Goal: Find specific page/section: Find specific page/section

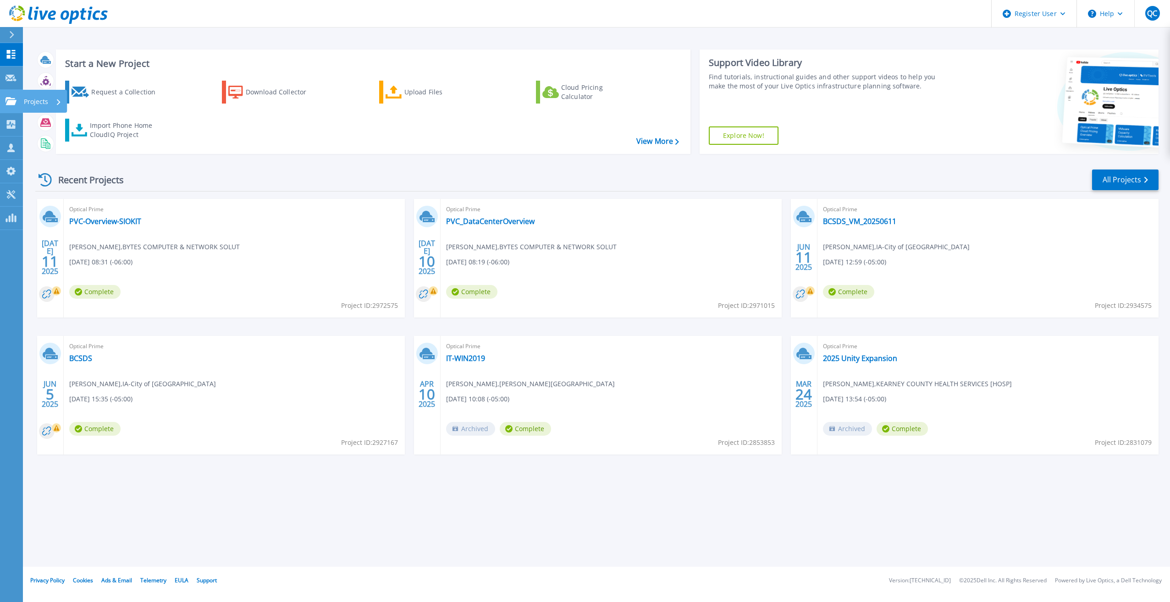
click at [12, 100] on icon at bounding box center [11, 101] width 11 height 8
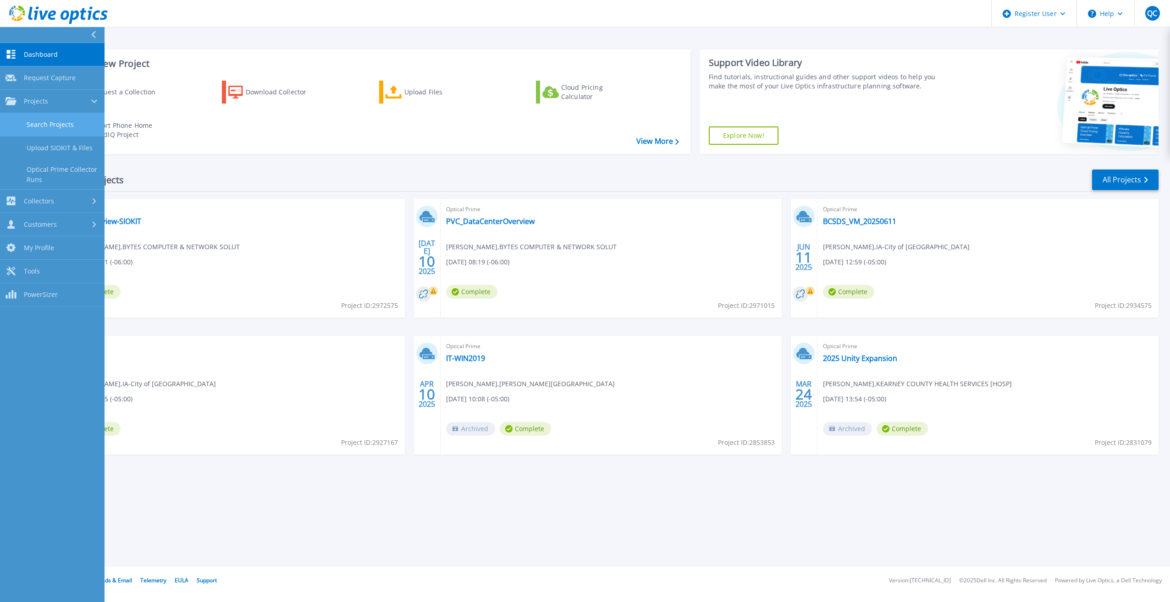
click at [75, 124] on link "Search Projects" at bounding box center [52, 124] width 105 height 23
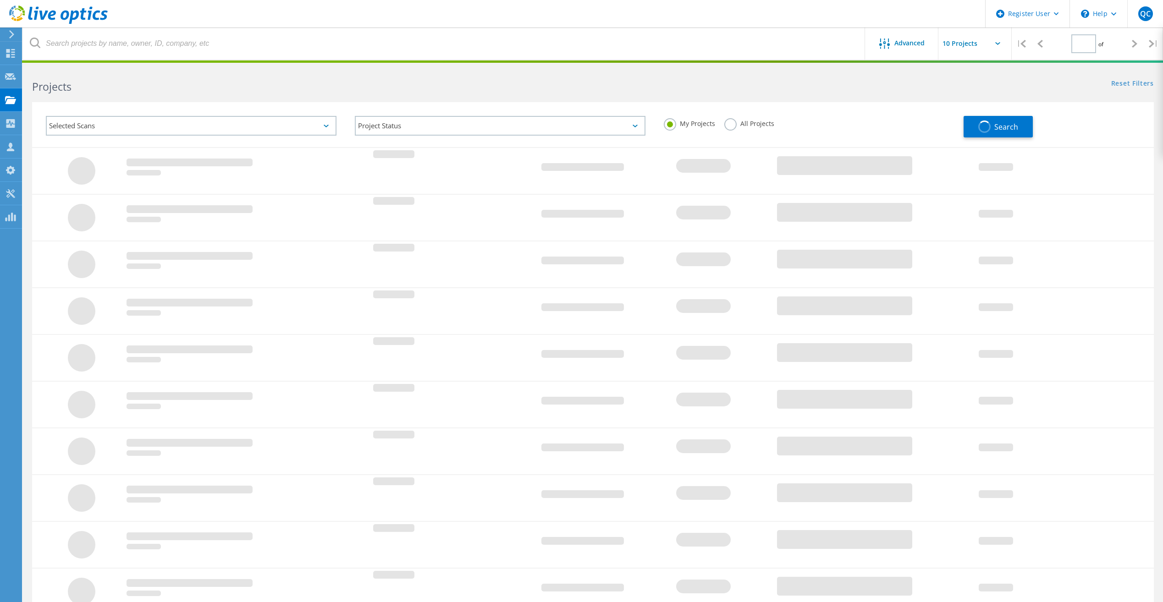
type input "1"
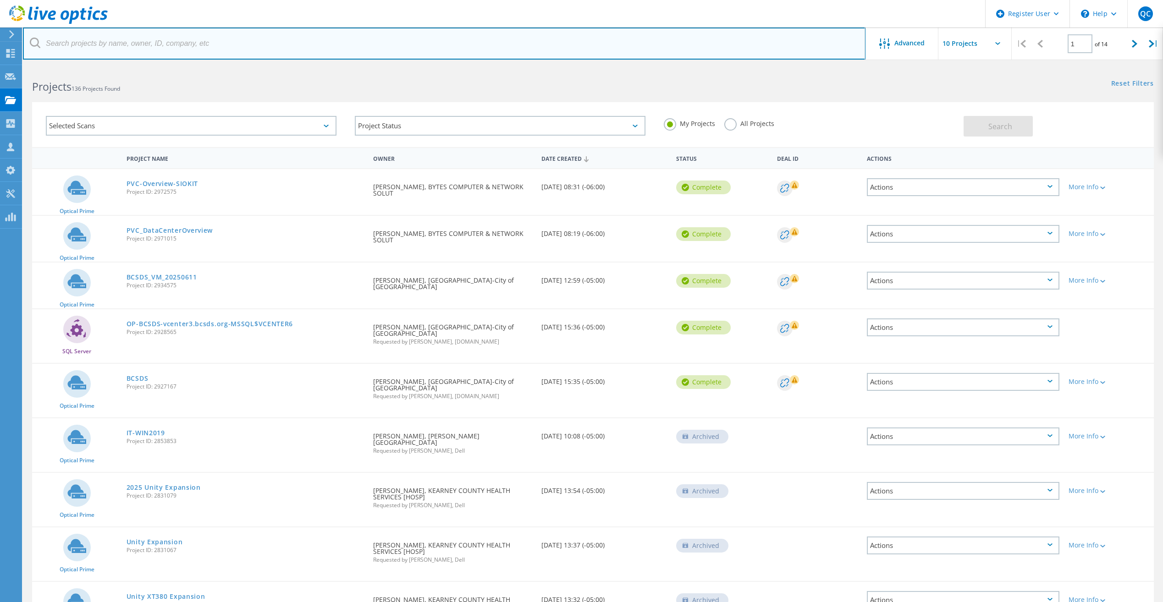
click at [211, 44] on input "text" at bounding box center [444, 44] width 843 height 32
type input "Lutheran Family Services"
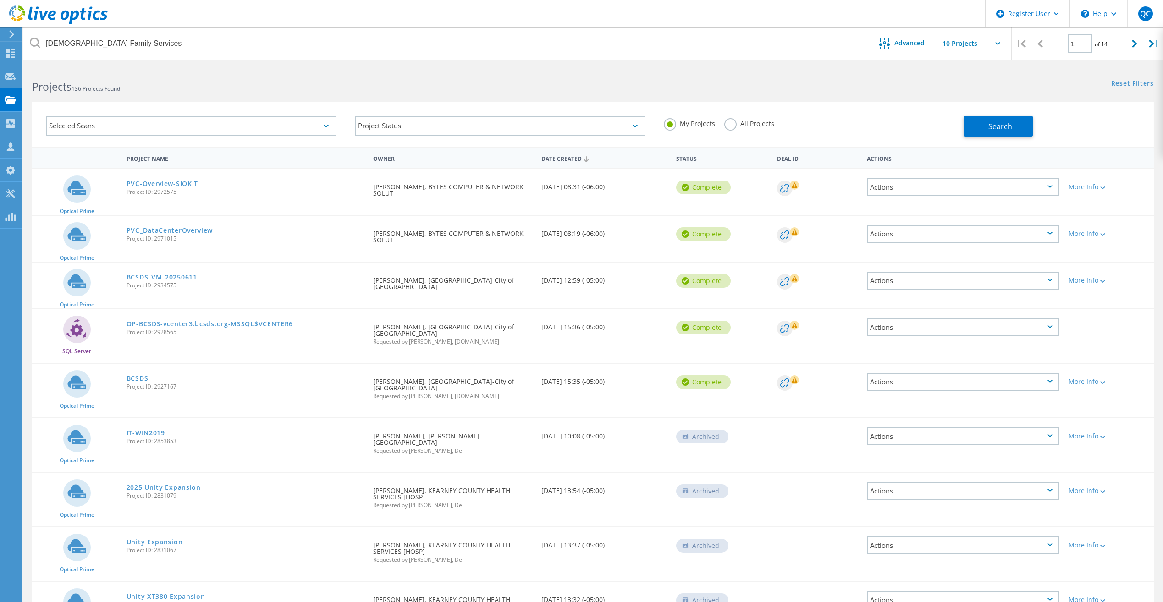
click at [1010, 142] on div "Selected Scans Project Status In Progress Complete Published Anonymous Archived…" at bounding box center [593, 124] width 1122 height 45
click at [1005, 132] on button "Search" at bounding box center [998, 126] width 69 height 21
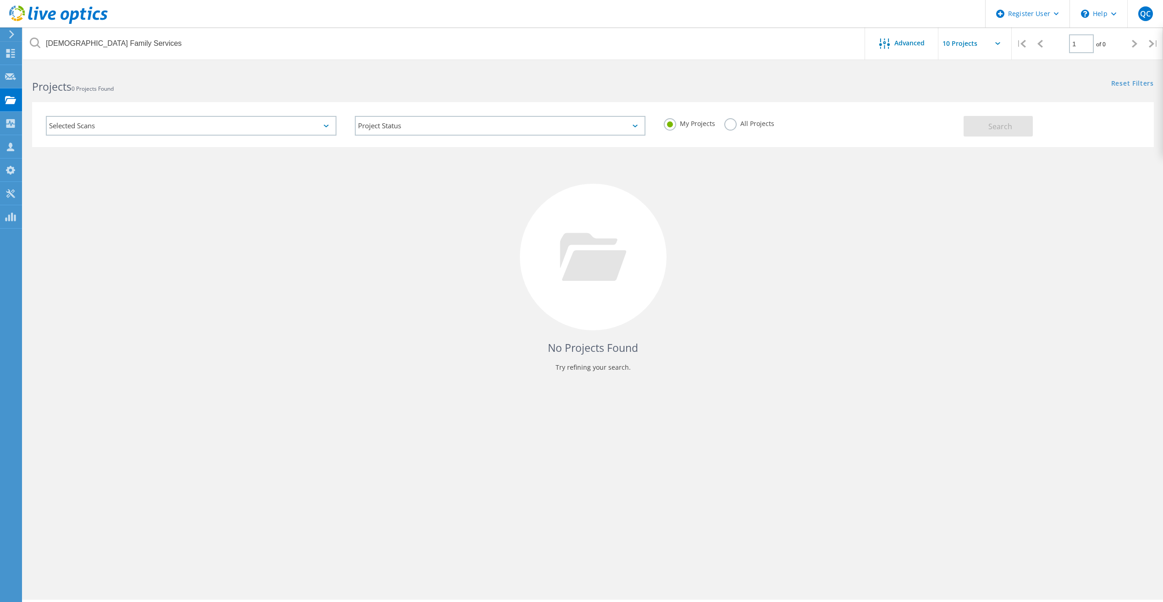
click at [736, 127] on label "All Projects" at bounding box center [749, 122] width 50 height 9
click at [0, 0] on input "All Projects" at bounding box center [0, 0] width 0 height 0
drag, startPoint x: 1004, startPoint y: 139, endPoint x: 988, endPoint y: 111, distance: 32.2
click at [1004, 138] on div "Selected Scans Project Status In Progress Complete Published Anonymous Archived…" at bounding box center [593, 124] width 1122 height 45
click at [997, 121] on button "Search" at bounding box center [998, 126] width 69 height 21
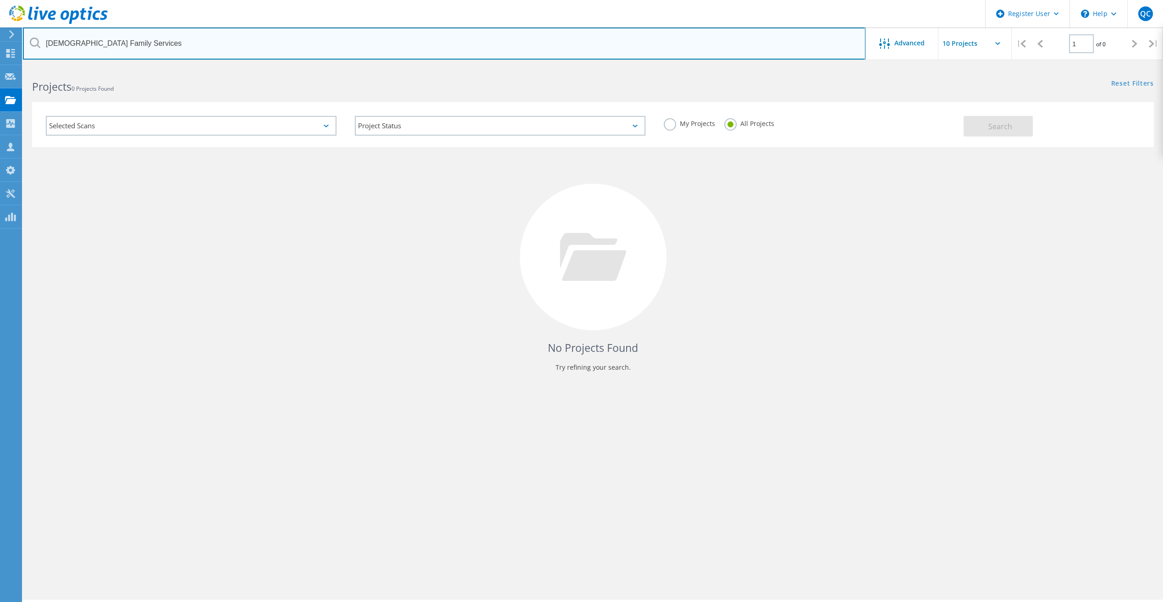
click at [131, 40] on input "Lutheran Family Services" at bounding box center [444, 44] width 843 height 32
drag, startPoint x: 168, startPoint y: 45, endPoint x: -96, endPoint y: 50, distance: 263.7
click at [0, 50] on html "Register User \n Help Explore Helpful Articles Contact Support QC Dell User Qui…" at bounding box center [581, 314] width 1163 height 628
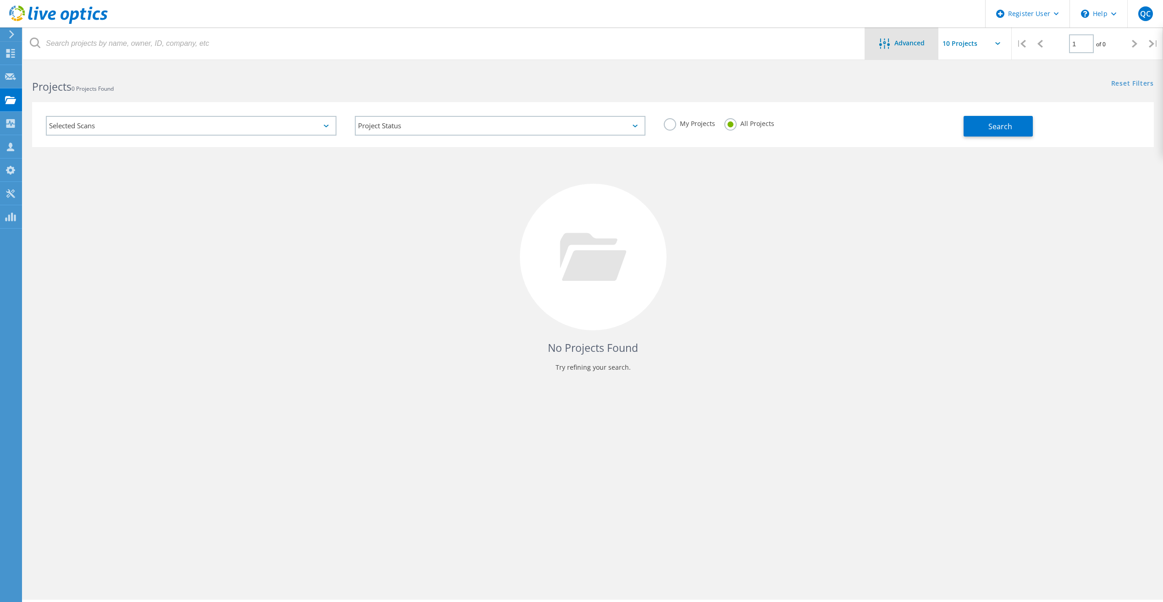
click at [905, 53] on div "Advanced" at bounding box center [901, 44] width 73 height 32
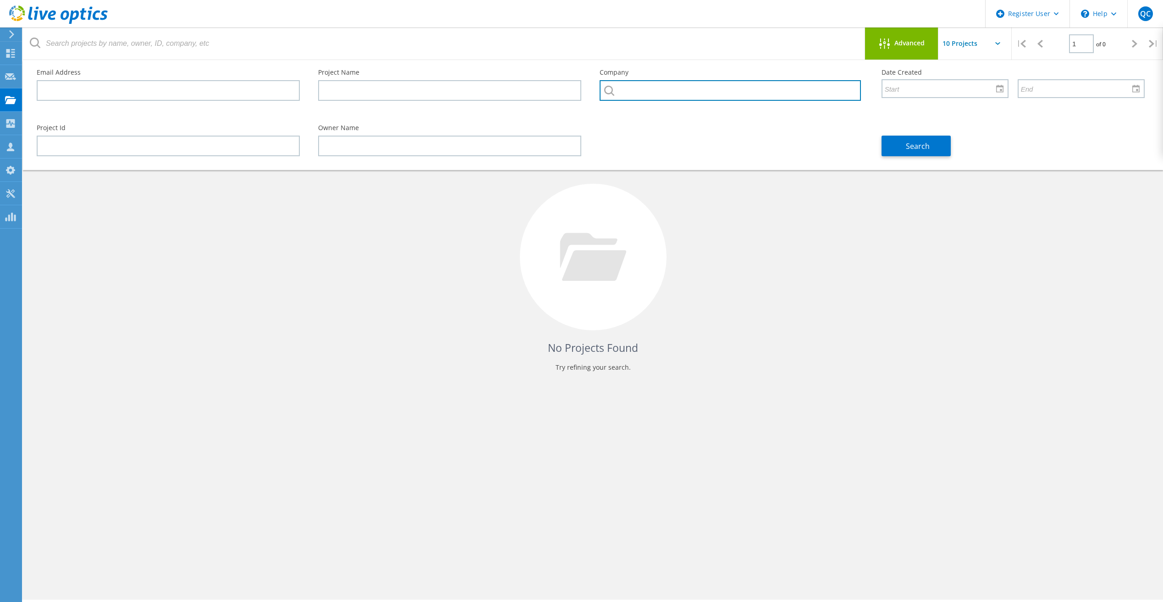
click at [768, 89] on input "text" at bounding box center [730, 90] width 261 height 21
paste input "Lutheran Family Services"
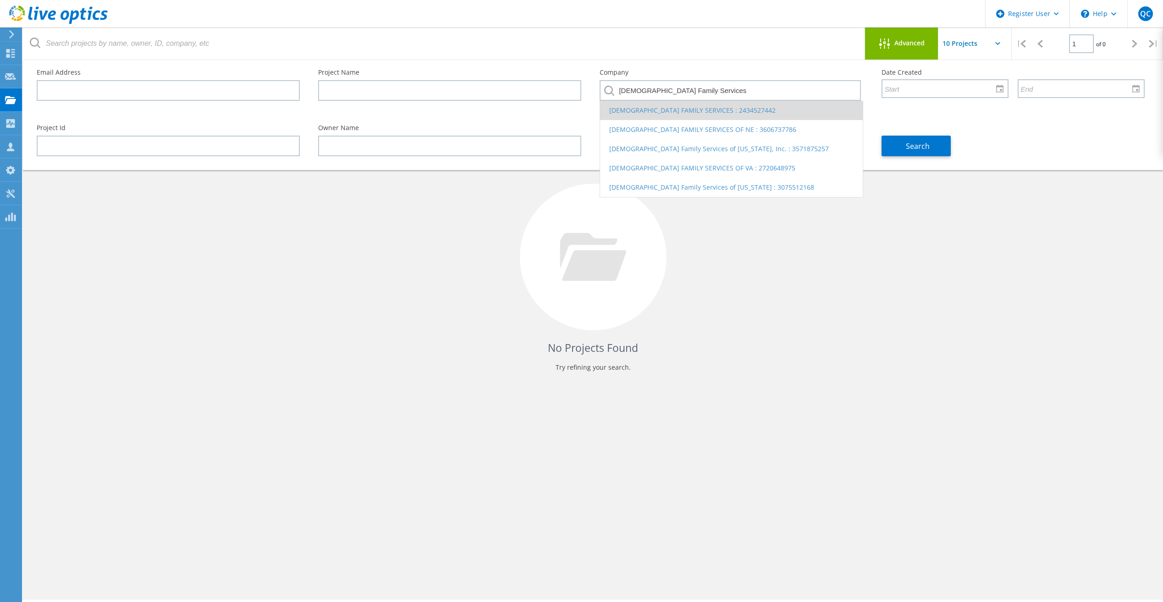
click at [754, 114] on li "[DEMOGRAPHIC_DATA] FAMILY SERVICES : 2434527442" at bounding box center [731, 110] width 262 height 19
type input "[DEMOGRAPHIC_DATA] FAMILY SERVICES : 2434527442"
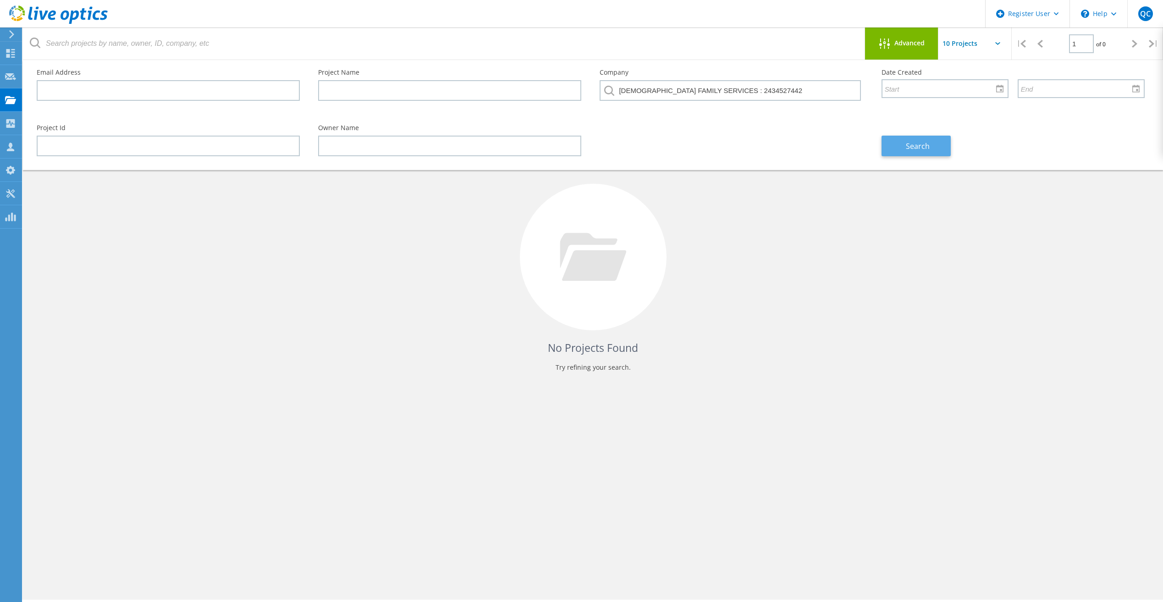
click at [912, 149] on span "Search" at bounding box center [918, 146] width 24 height 10
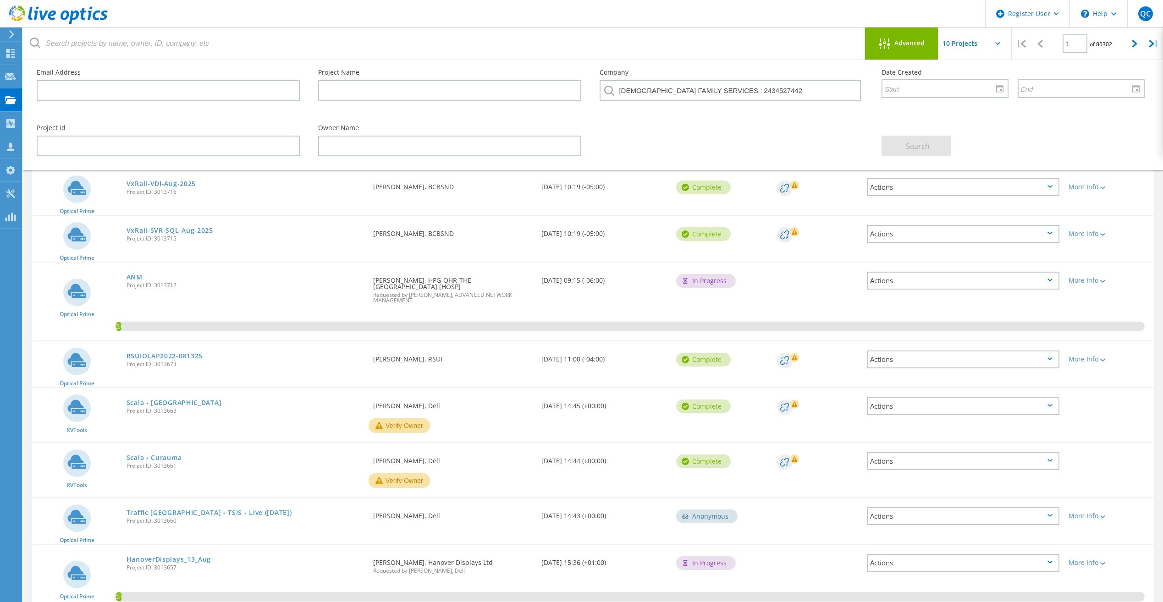
click at [901, 41] on span "Advanced" at bounding box center [909, 43] width 30 height 6
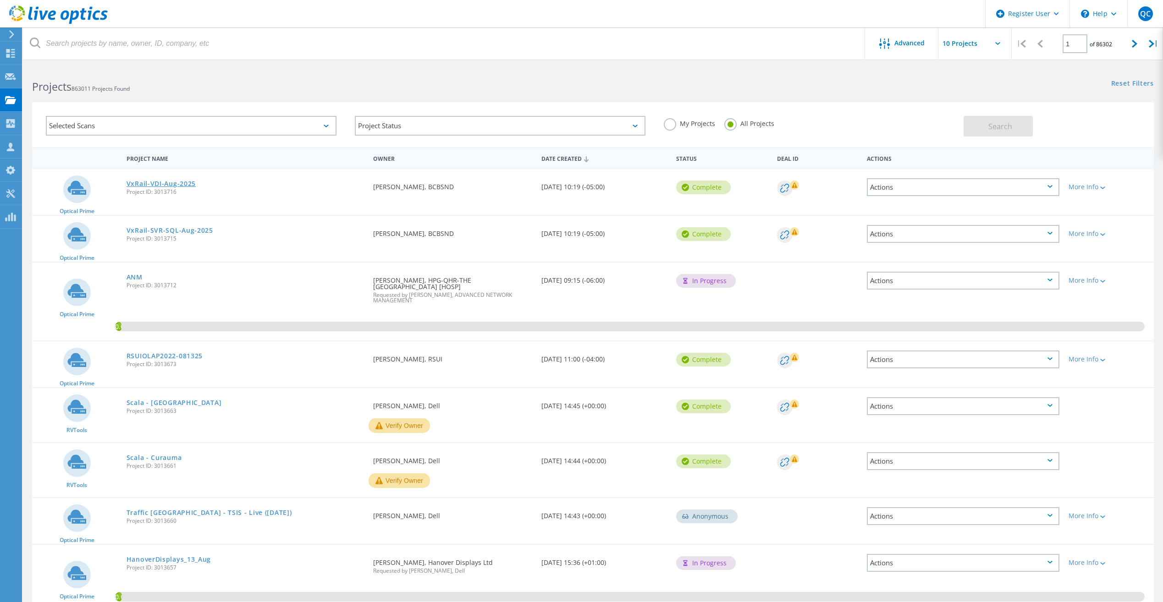
click at [156, 182] on link "VxRail-VDI-Aug-2025" at bounding box center [161, 184] width 69 height 6
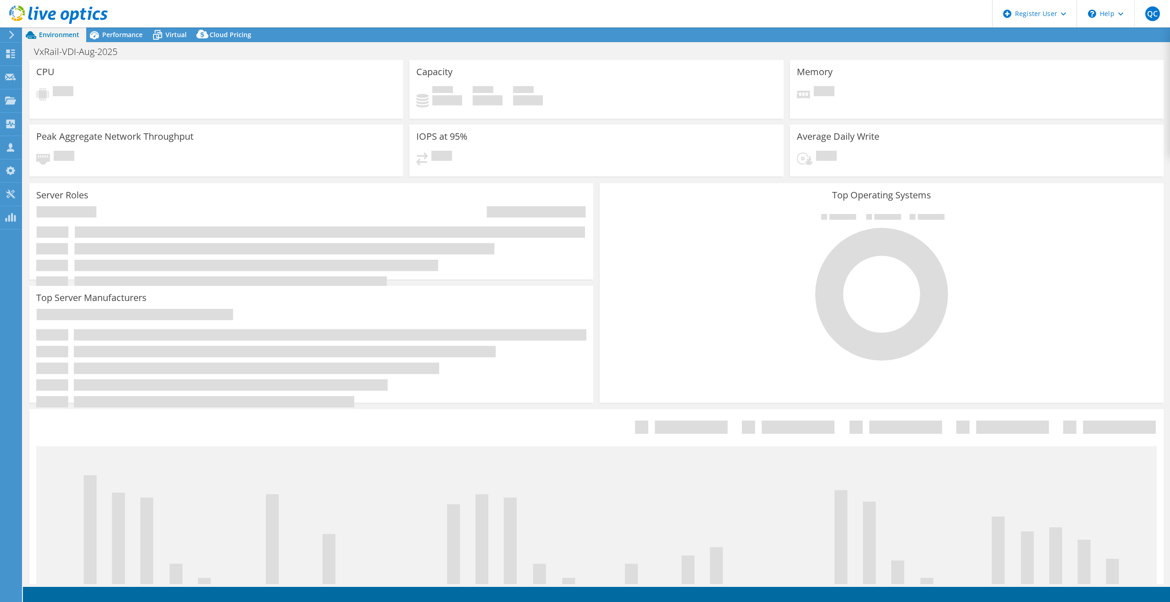
select select "USD"
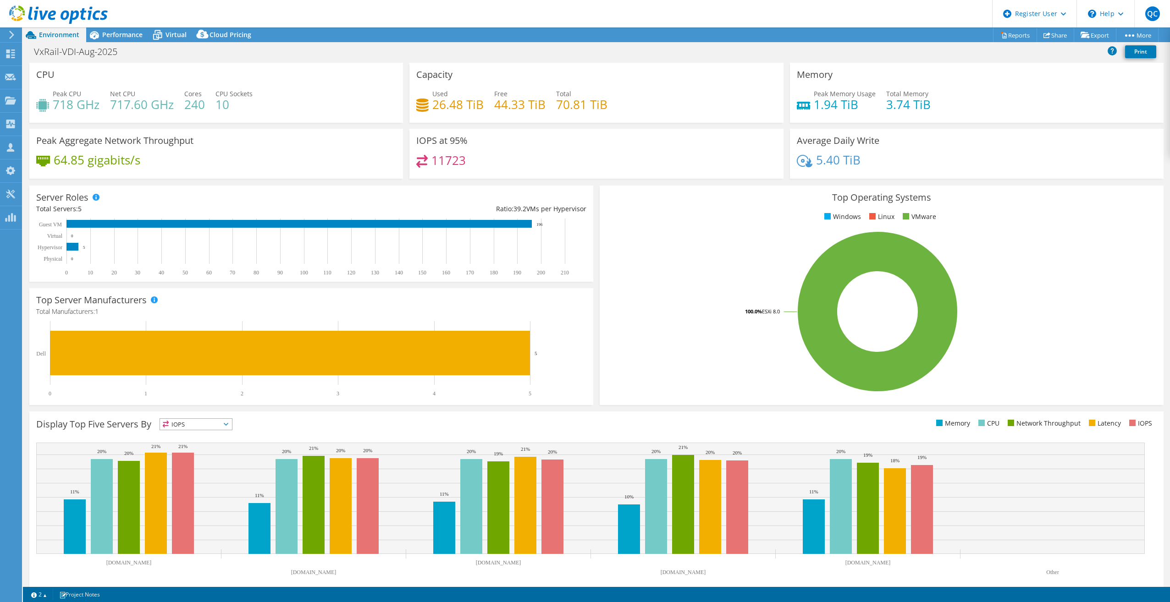
click at [227, 59] on div "VxRail-VDI-Aug-2025 Print" at bounding box center [596, 51] width 1147 height 17
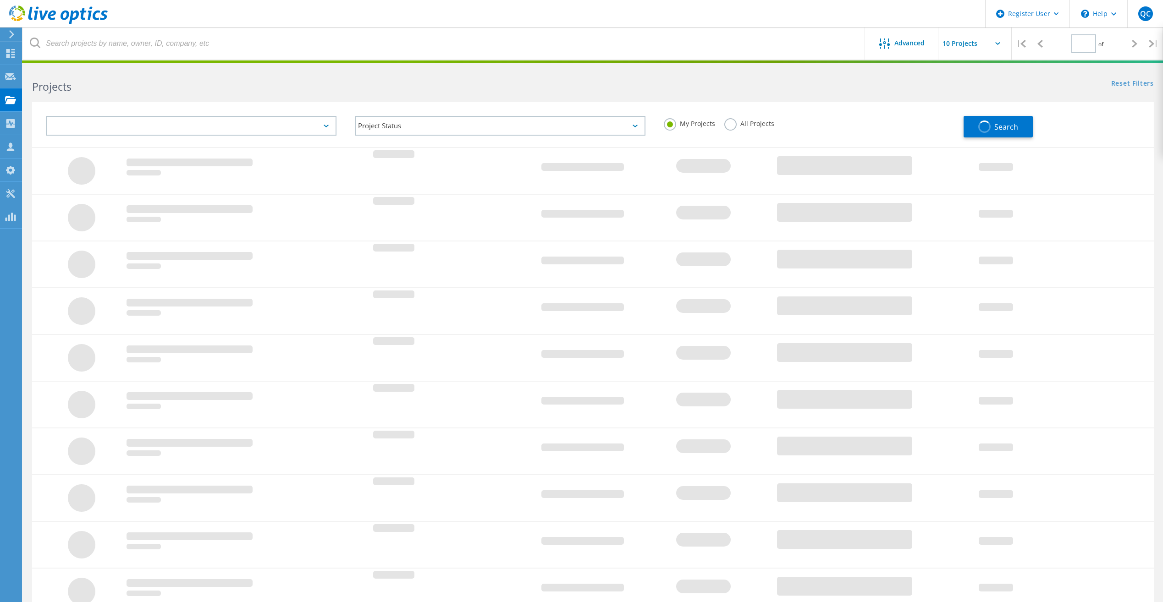
type input "1"
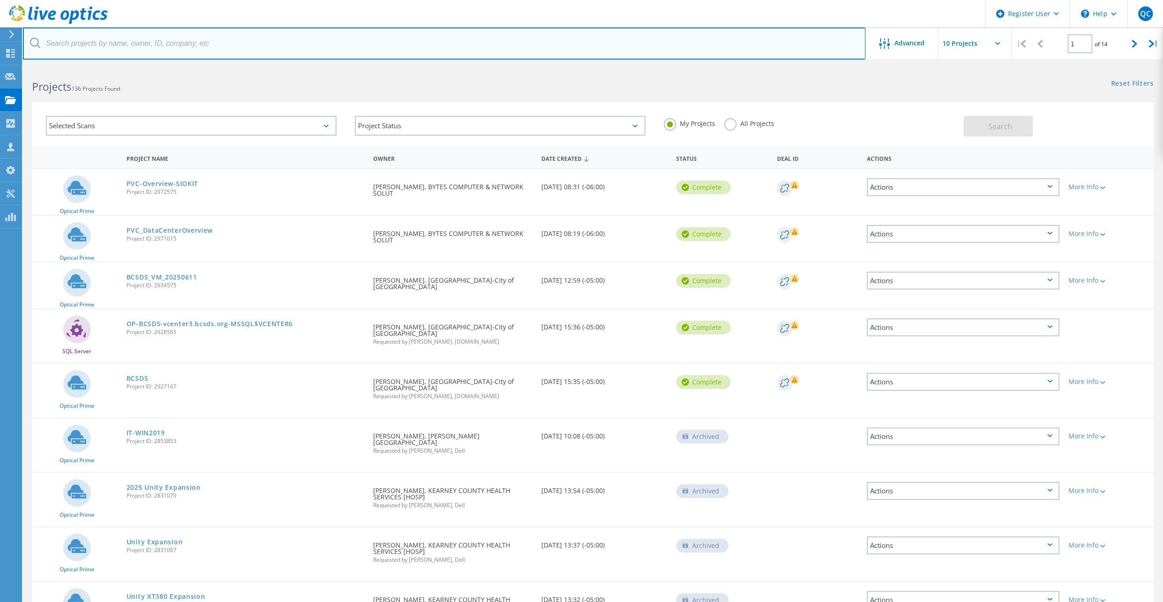
click at [409, 53] on input "text" at bounding box center [444, 44] width 843 height 32
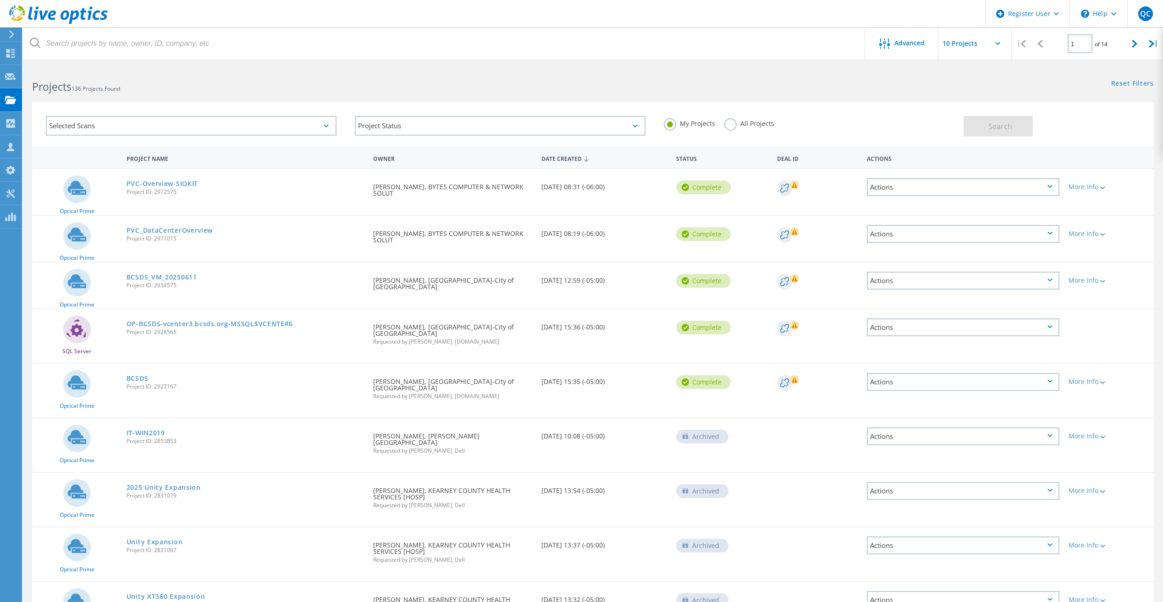
click at [338, 69] on div "Projects 136 Projects Found" at bounding box center [308, 78] width 570 height 24
click at [909, 50] on div "Advanced" at bounding box center [901, 44] width 73 height 32
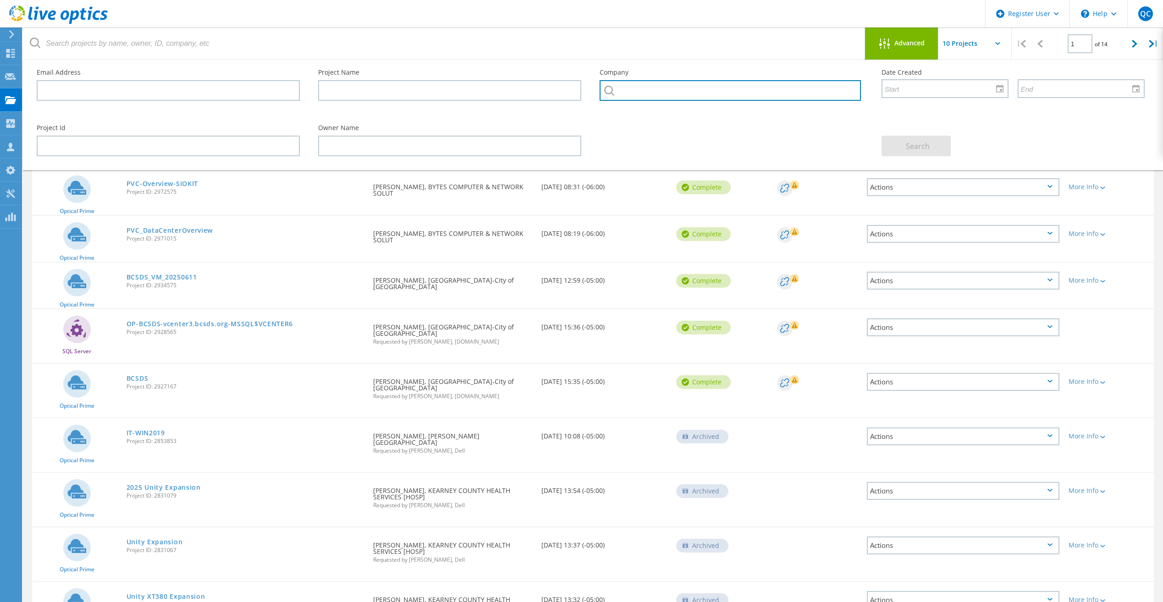
click at [723, 99] on input "text" at bounding box center [730, 90] width 261 height 21
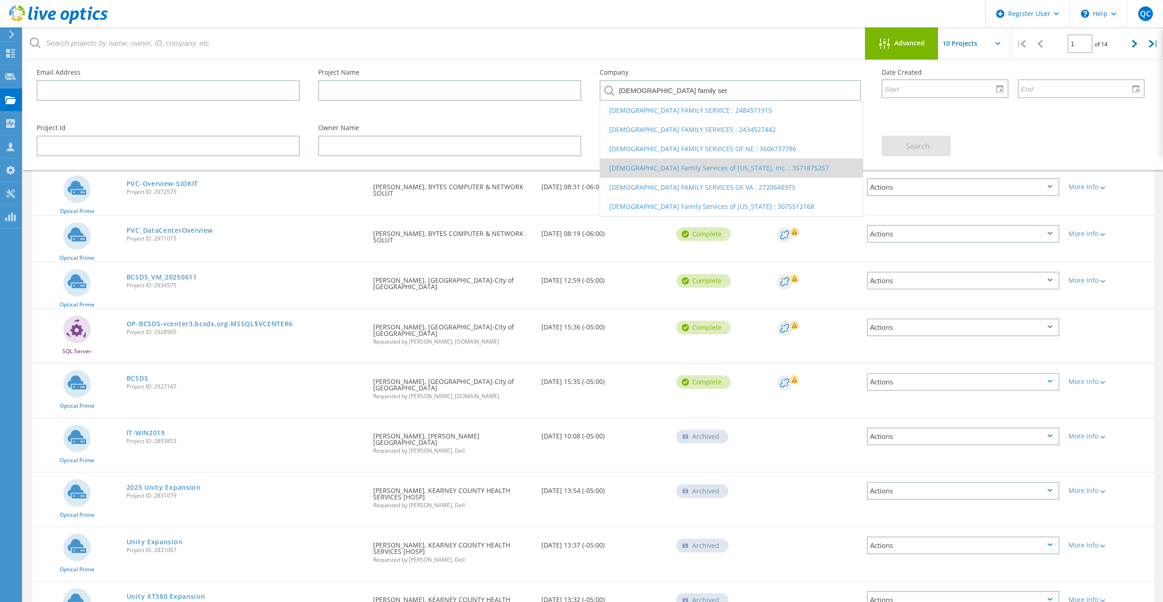
click at [758, 168] on li "[DEMOGRAPHIC_DATA] Family Services of [US_STATE], Inc. : 3571875257" at bounding box center [731, 168] width 262 height 19
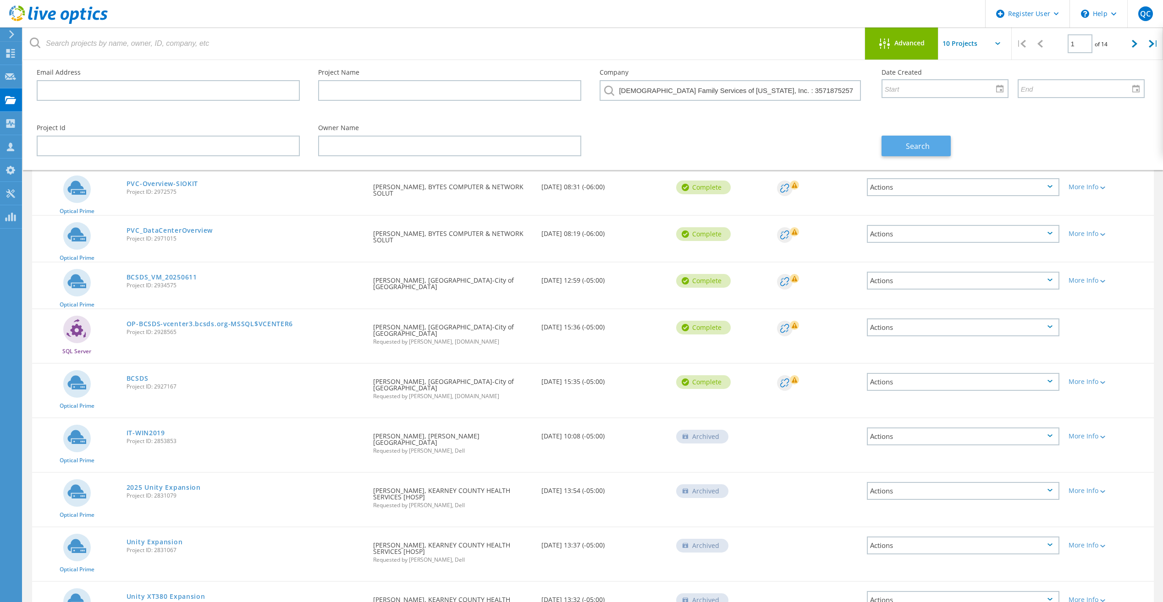
click at [926, 138] on button "Search" at bounding box center [916, 146] width 69 height 21
click at [756, 90] on input "[DEMOGRAPHIC_DATA] Family Services of [US_STATE], Inc. : 3571875257" at bounding box center [730, 90] width 261 height 21
click at [931, 37] on div "Advanced" at bounding box center [901, 44] width 73 height 32
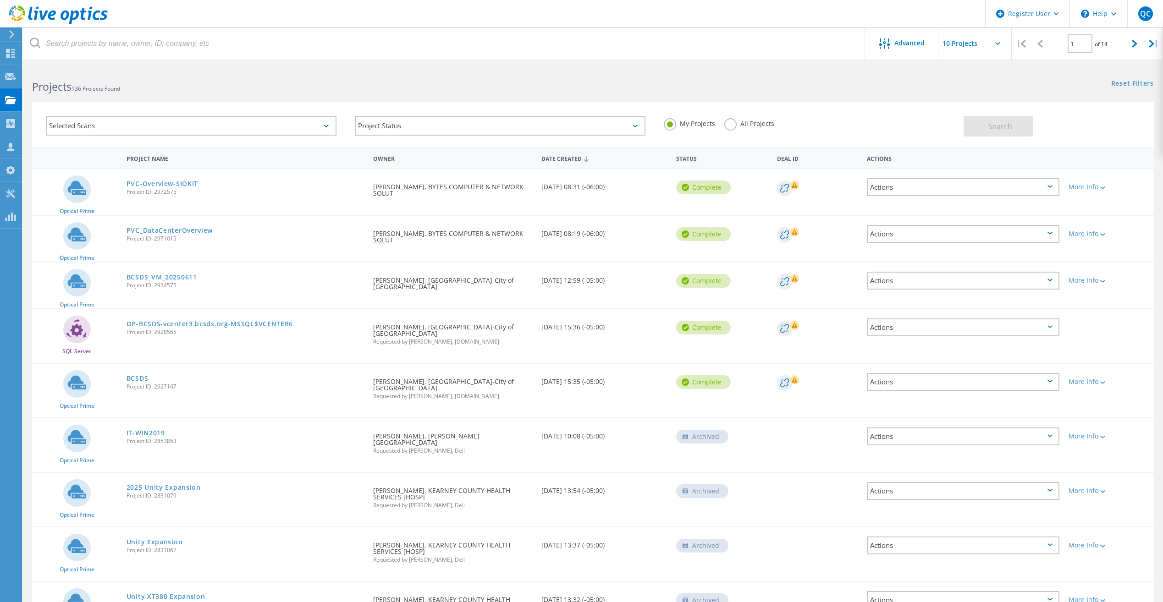
click at [738, 125] on label "All Projects" at bounding box center [749, 122] width 50 height 9
click at [0, 0] on input "All Projects" at bounding box center [0, 0] width 0 height 0
click at [987, 130] on button "Search" at bounding box center [998, 126] width 69 height 21
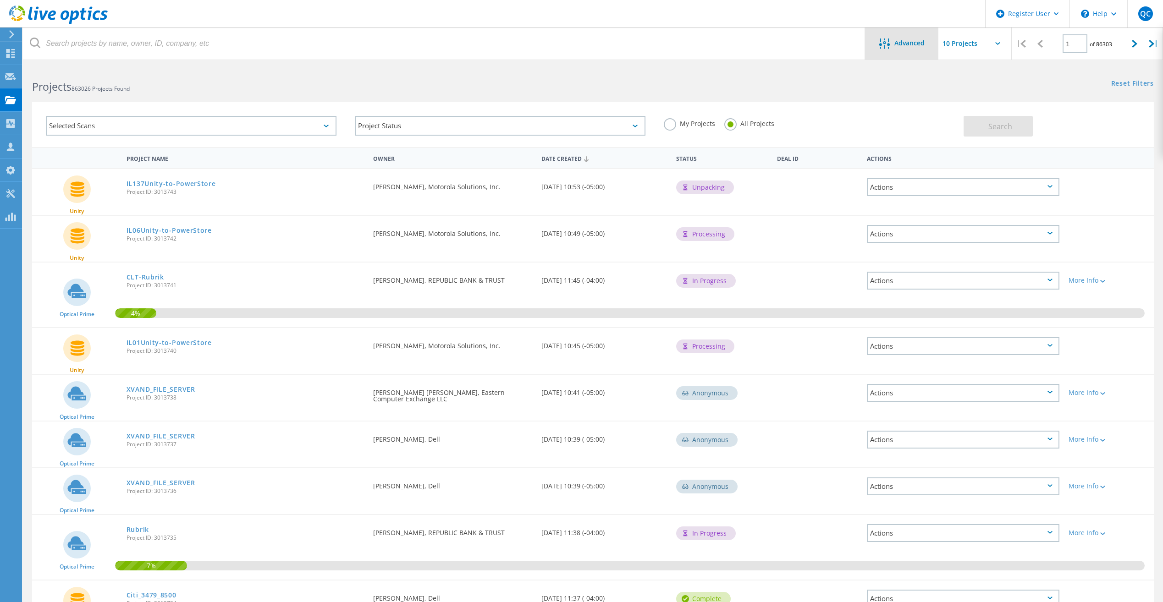
click at [898, 44] on span "Advanced" at bounding box center [909, 43] width 30 height 6
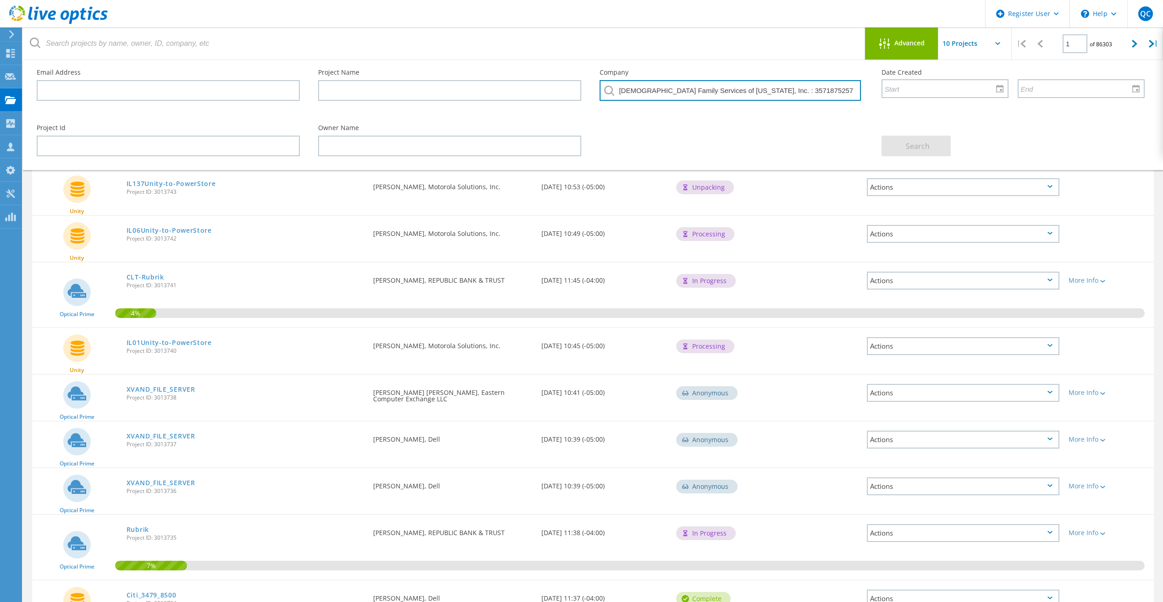
click at [795, 88] on input "[DEMOGRAPHIC_DATA] Family Services of [US_STATE], Inc. : 3571875257" at bounding box center [730, 90] width 261 height 21
click at [756, 91] on input "[DEMOGRAPHIC_DATA] Family Services of [US_STATE], Inc. : 3571875257" at bounding box center [730, 90] width 261 height 21
drag, startPoint x: 804, startPoint y: 94, endPoint x: 752, endPoint y: 97, distance: 52.4
click at [752, 97] on input "Lutheran Family Services of Nebraska, Inc. 3571875257" at bounding box center [730, 90] width 261 height 21
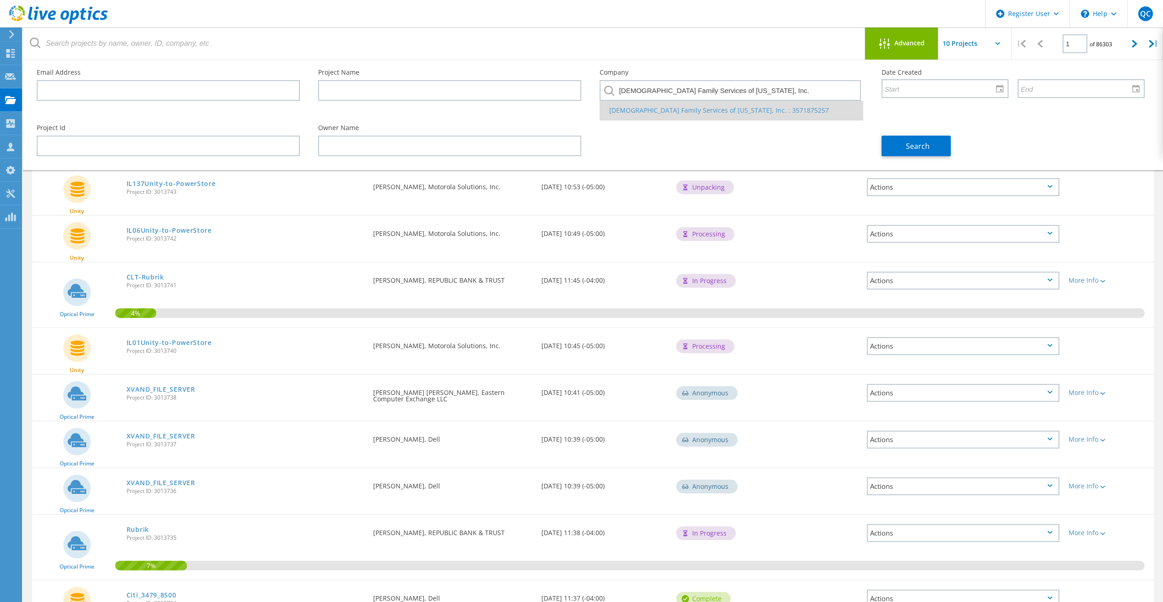
click at [757, 110] on li "[DEMOGRAPHIC_DATA] Family Services of [US_STATE], Inc. : 3571875257" at bounding box center [731, 110] width 262 height 19
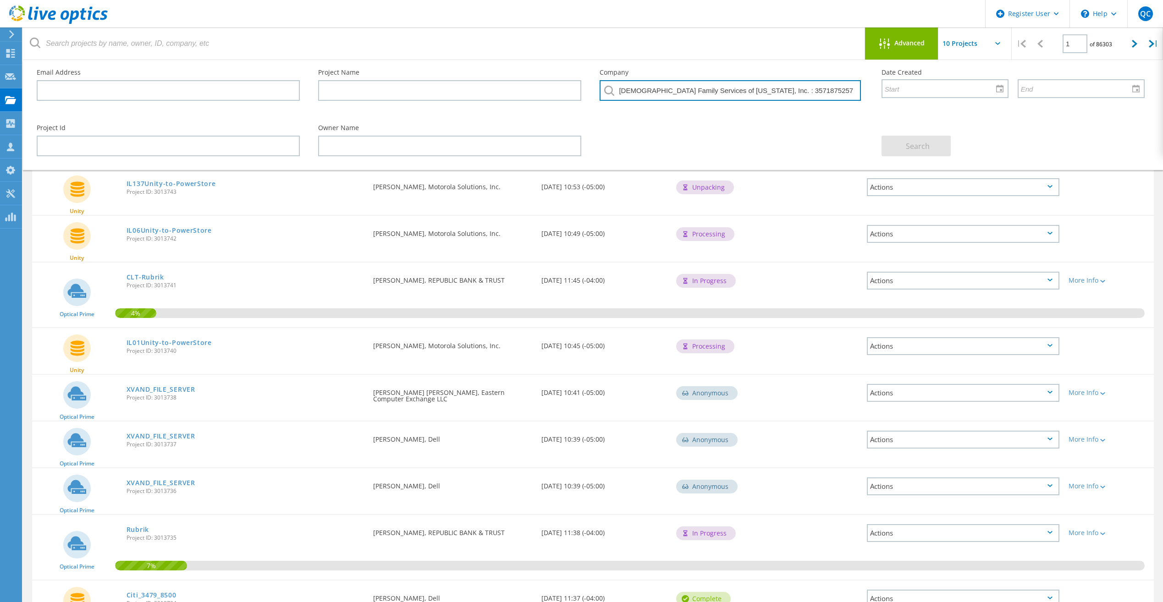
drag, startPoint x: 809, startPoint y: 85, endPoint x: 736, endPoint y: 94, distance: 73.5
click at [736, 94] on input "[DEMOGRAPHIC_DATA] Family Services of [US_STATE], Inc. : 3571875257" at bounding box center [730, 90] width 261 height 21
drag, startPoint x: 747, startPoint y: 92, endPoint x: 696, endPoint y: 93, distance: 50.4
click at [696, 93] on input "Lutheran Family Services of Nebraska" at bounding box center [730, 90] width 261 height 21
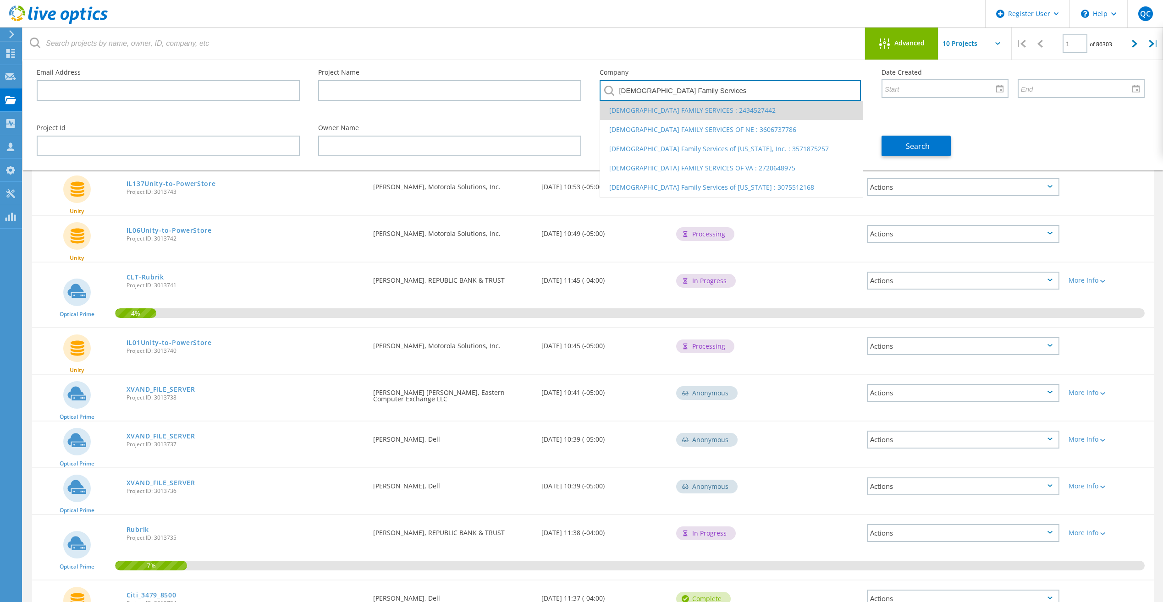
type input "Lutheran Family Services"
click at [717, 114] on li "[DEMOGRAPHIC_DATA] FAMILY SERVICES : 2434527442" at bounding box center [731, 110] width 262 height 19
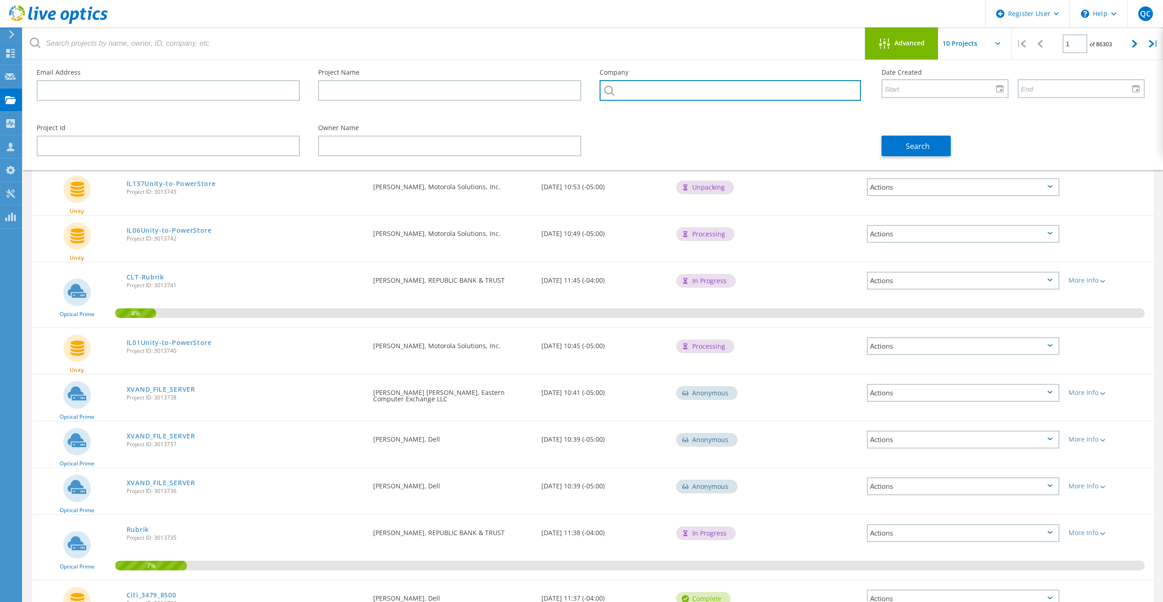
drag, startPoint x: 717, startPoint y: 114, endPoint x: 658, endPoint y: 94, distance: 61.3
click at [658, 94] on input "text" at bounding box center [730, 90] width 261 height 21
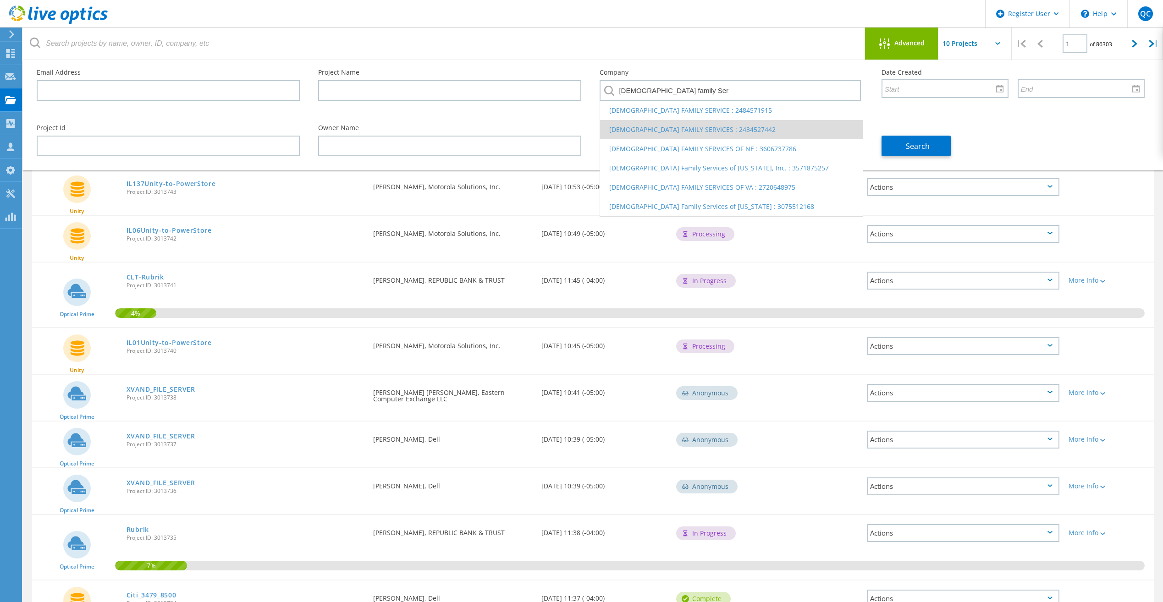
click at [699, 126] on li "[DEMOGRAPHIC_DATA] FAMILY SERVICES : 2434527442" at bounding box center [731, 129] width 262 height 19
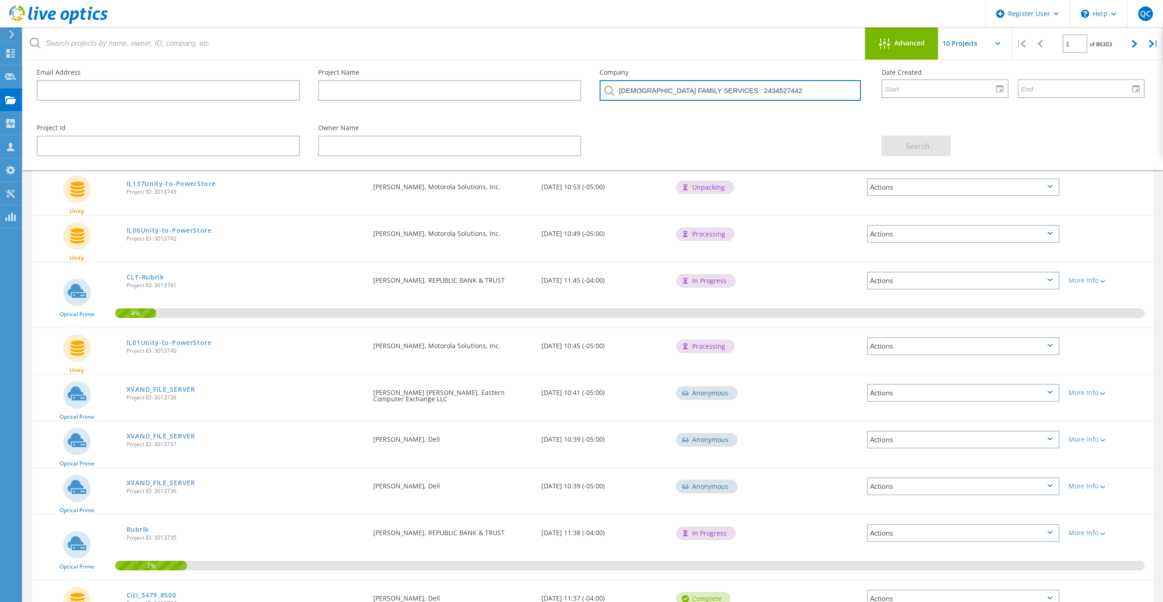
click at [814, 94] on input "[DEMOGRAPHIC_DATA] FAMILY SERVICES : 2434527442" at bounding box center [730, 90] width 261 height 21
click at [696, 81] on input "[DEMOGRAPHIC_DATA] FAMILY SERVICES : 2434527442" at bounding box center [730, 90] width 261 height 21
drag, startPoint x: 809, startPoint y: 89, endPoint x: 719, endPoint y: 93, distance: 89.9
click at [719, 93] on input "[DEMOGRAPHIC_DATA] FAMILY SERVICES : 2434527442" at bounding box center [730, 90] width 261 height 21
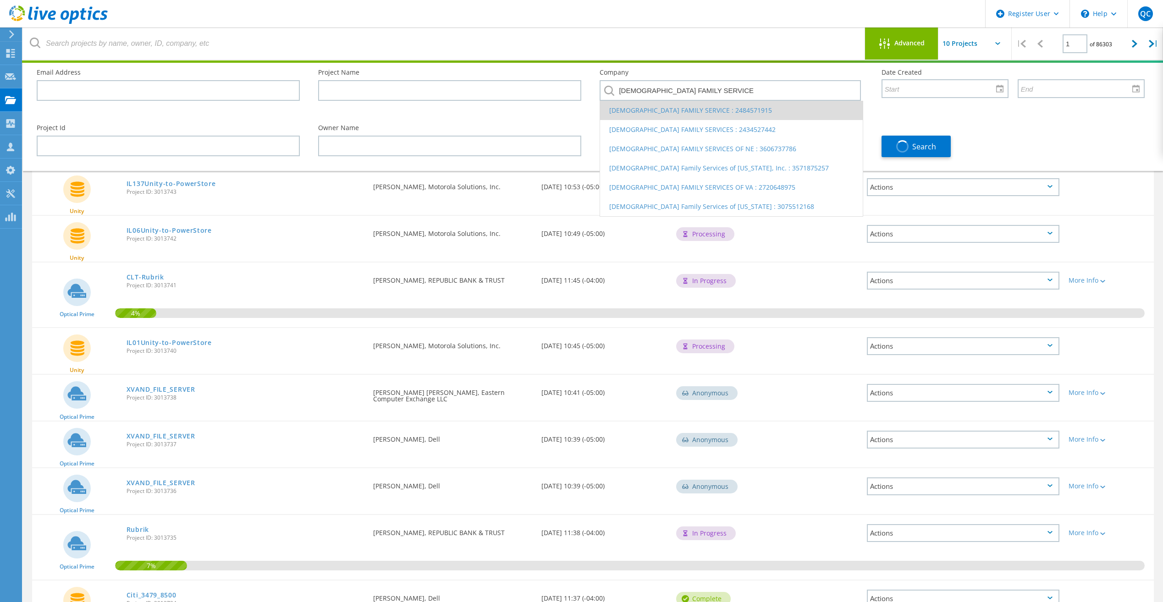
click at [715, 111] on li "LUTHERAN FAMILY SERVICE : 2484571915" at bounding box center [731, 110] width 262 height 19
type input "LUTHERAN FAMILY SERVICE : 2484571915"
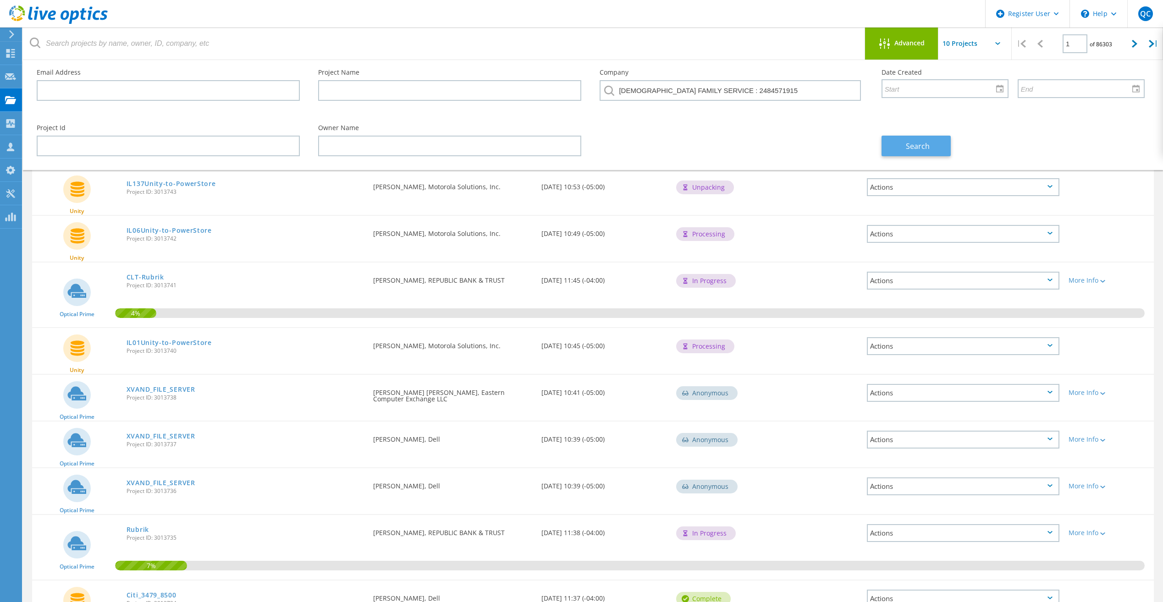
click at [895, 146] on button "Search" at bounding box center [916, 146] width 69 height 21
click at [200, 181] on link "IL137Unity-to-PowerStore" at bounding box center [171, 184] width 89 height 6
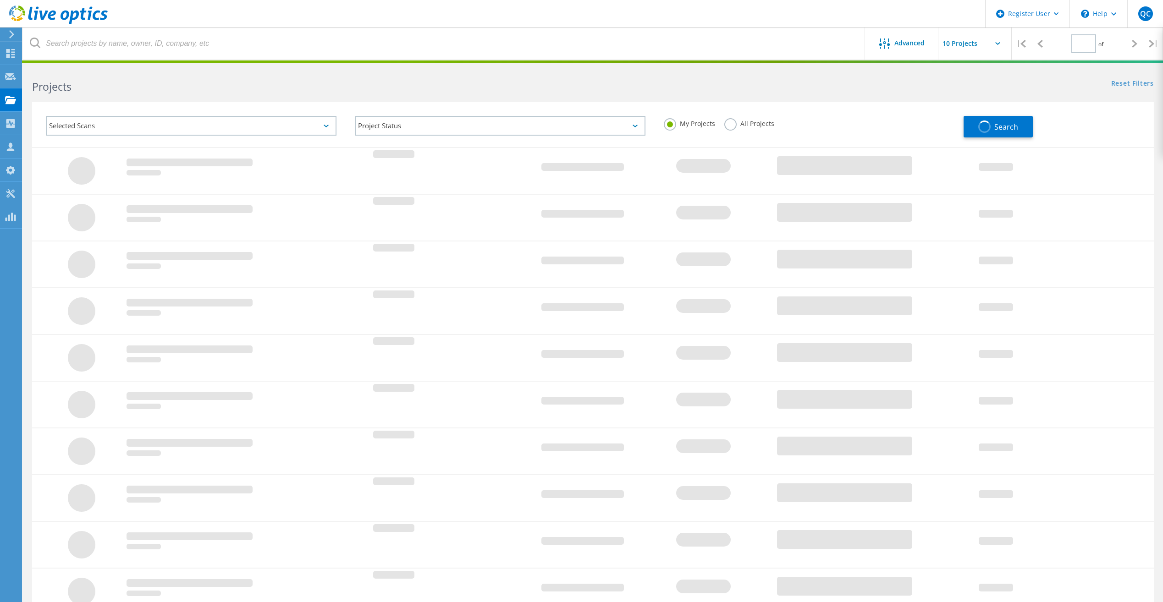
type input "1"
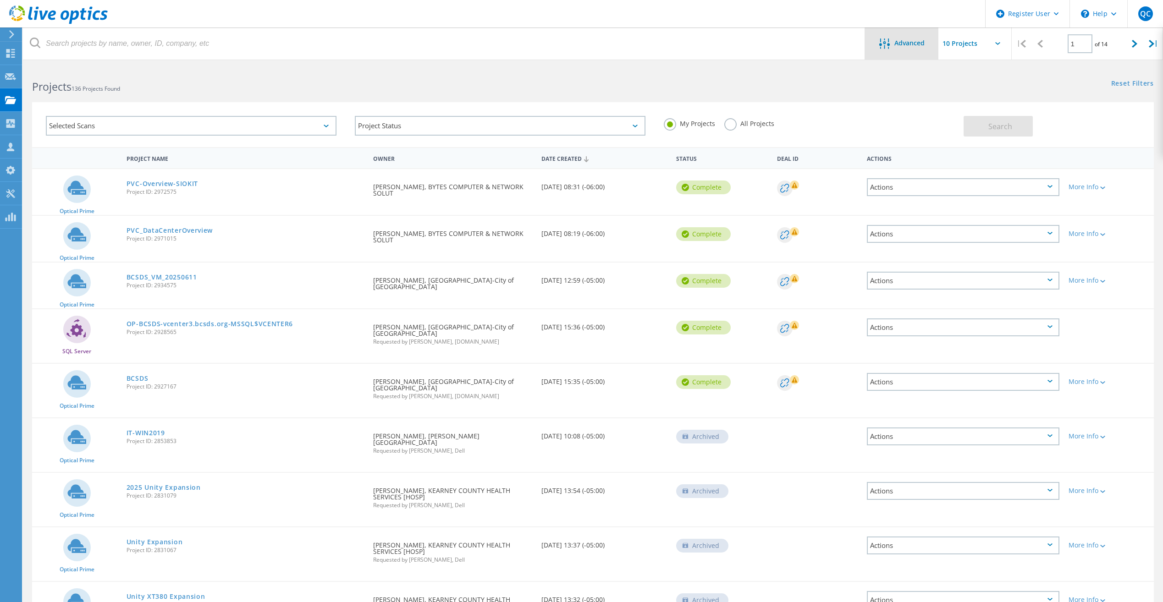
click at [915, 46] on span "Advanced" at bounding box center [909, 43] width 30 height 6
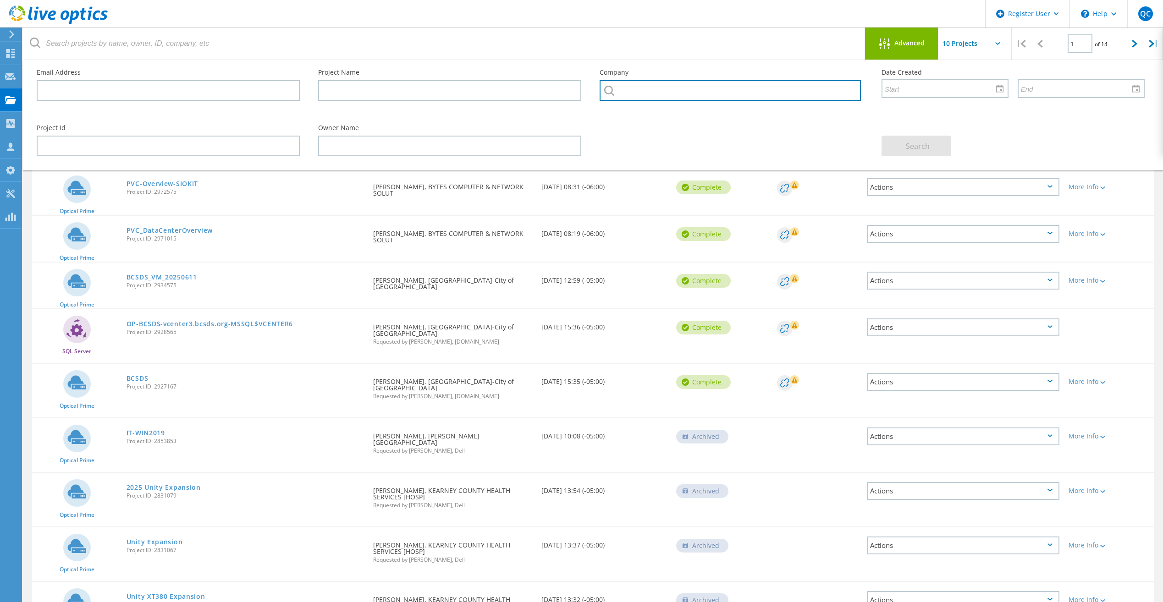
click at [755, 90] on input "text" at bounding box center [730, 90] width 261 height 21
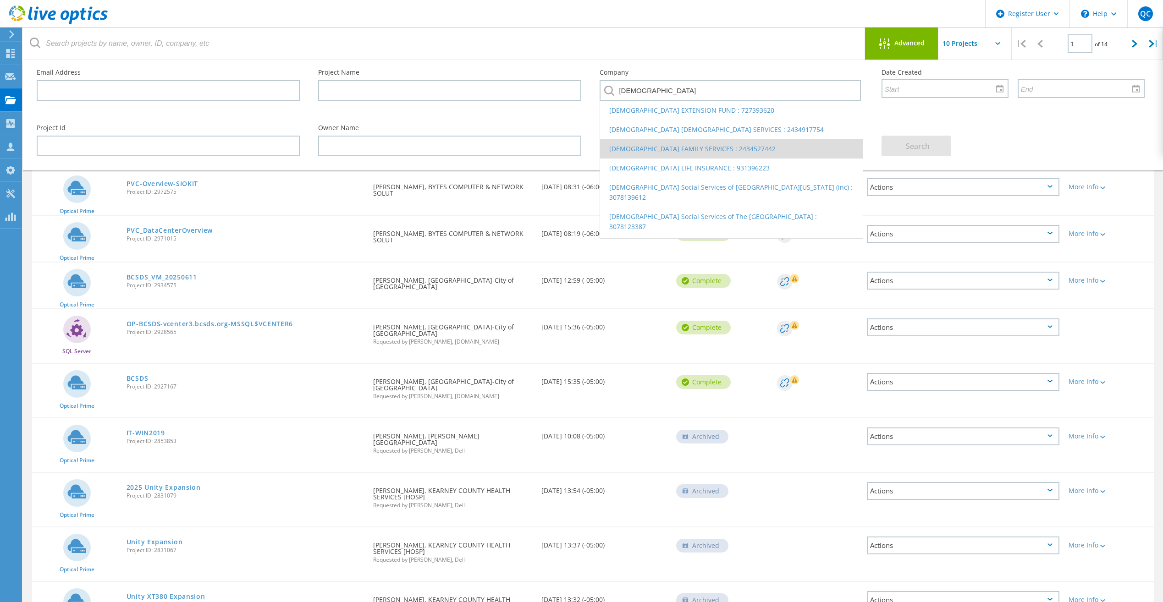
click at [757, 150] on li "[DEMOGRAPHIC_DATA] FAMILY SERVICES : 2434527442" at bounding box center [731, 148] width 262 height 19
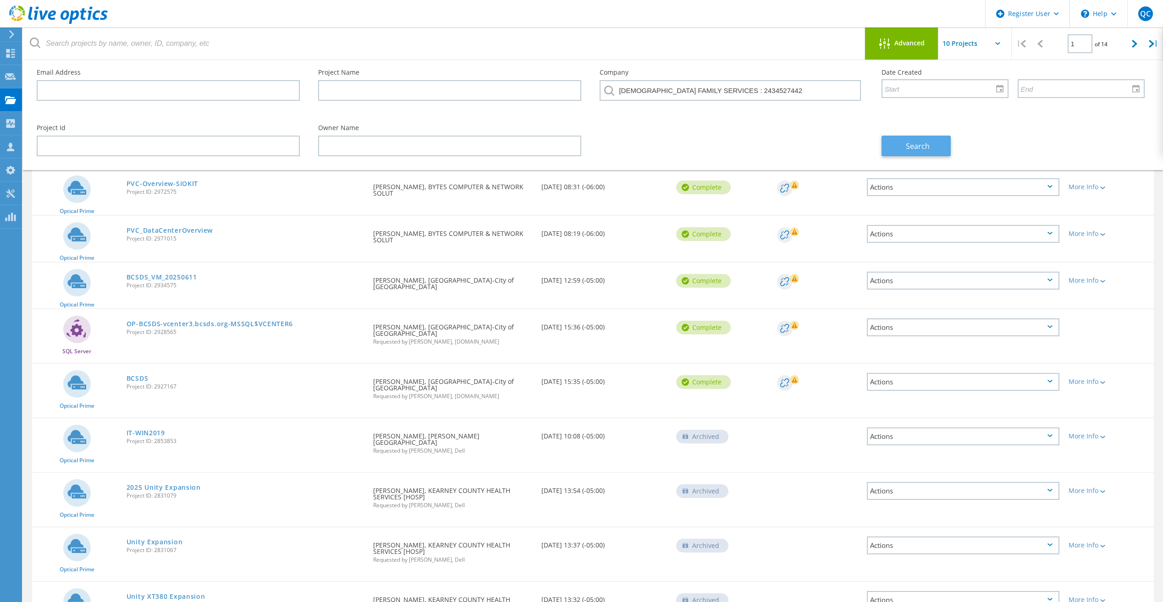
click at [932, 144] on button "Search" at bounding box center [916, 146] width 69 height 21
click at [790, 95] on input "[DEMOGRAPHIC_DATA] FAMILY SERVICES : 2434527442" at bounding box center [730, 90] width 261 height 21
drag, startPoint x: 783, startPoint y: 89, endPoint x: 721, endPoint y: 90, distance: 62.4
click at [721, 90] on input "[DEMOGRAPHIC_DATA] FAMILY SERVICES : 2434527442" at bounding box center [730, 90] width 261 height 21
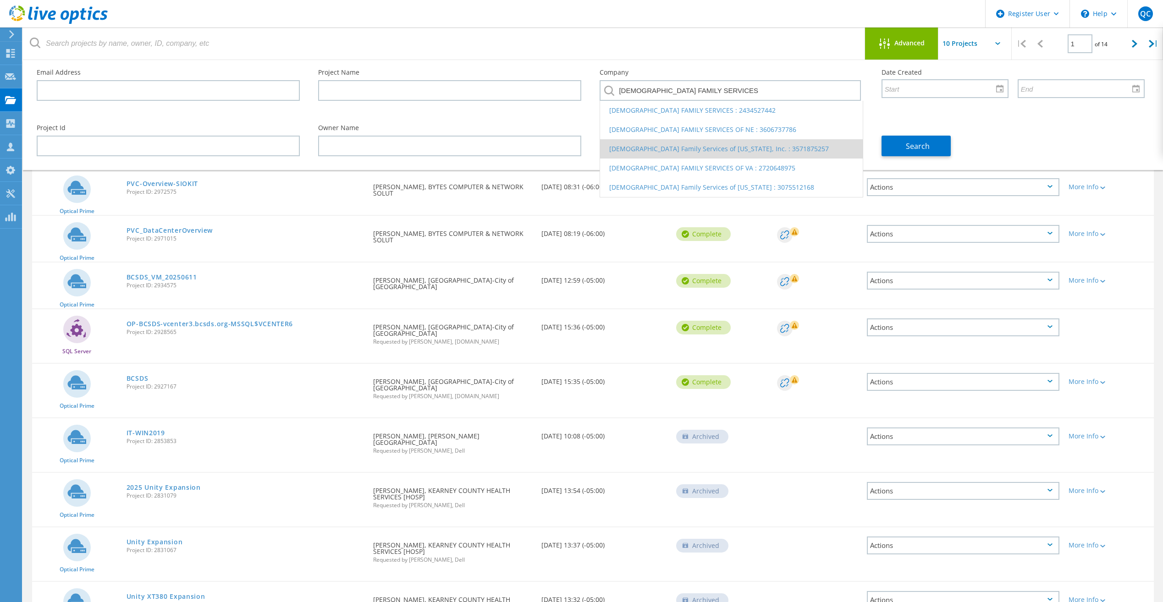
click at [778, 151] on li "[DEMOGRAPHIC_DATA] Family Services of [US_STATE], Inc. : 3571875257" at bounding box center [731, 148] width 262 height 19
type input "[DEMOGRAPHIC_DATA] Family Services of [US_STATE], Inc. : 3571875257"
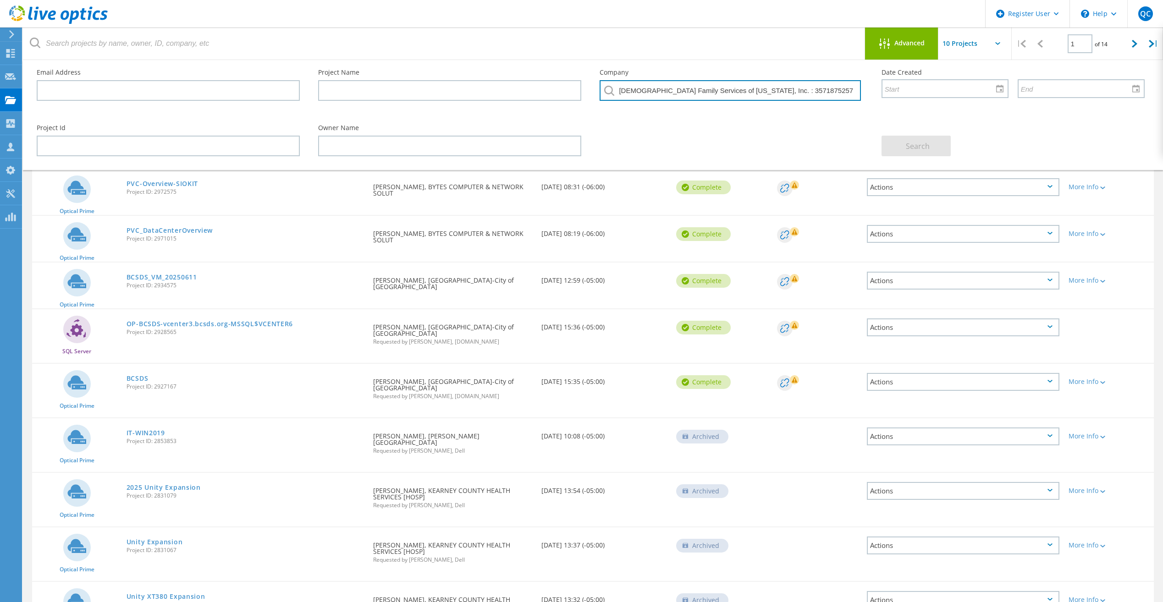
click at [813, 93] on input "[DEMOGRAPHIC_DATA] Family Services of [US_STATE], Inc. : 3571875257" at bounding box center [730, 90] width 261 height 21
drag, startPoint x: 813, startPoint y: 93, endPoint x: 660, endPoint y: 190, distance: 181.1
click at [480, 114] on div "Email Address Project Name Company [DEMOGRAPHIC_DATA] Family Services of [US_ST…" at bounding box center [591, 87] width 1126 height 55
